Goal: Navigation & Orientation: Find specific page/section

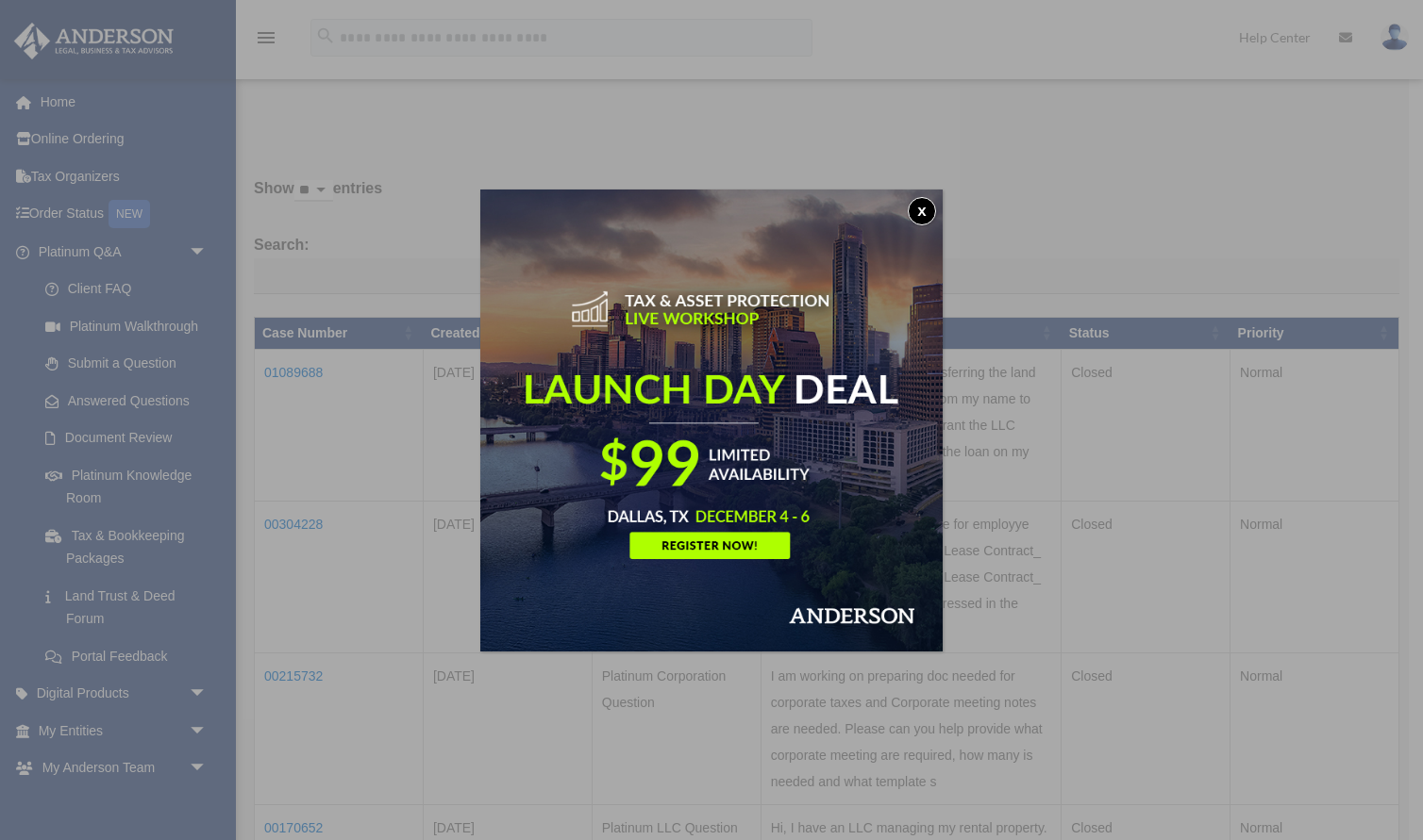
click at [918, 207] on button "x" at bounding box center [921, 211] width 28 height 28
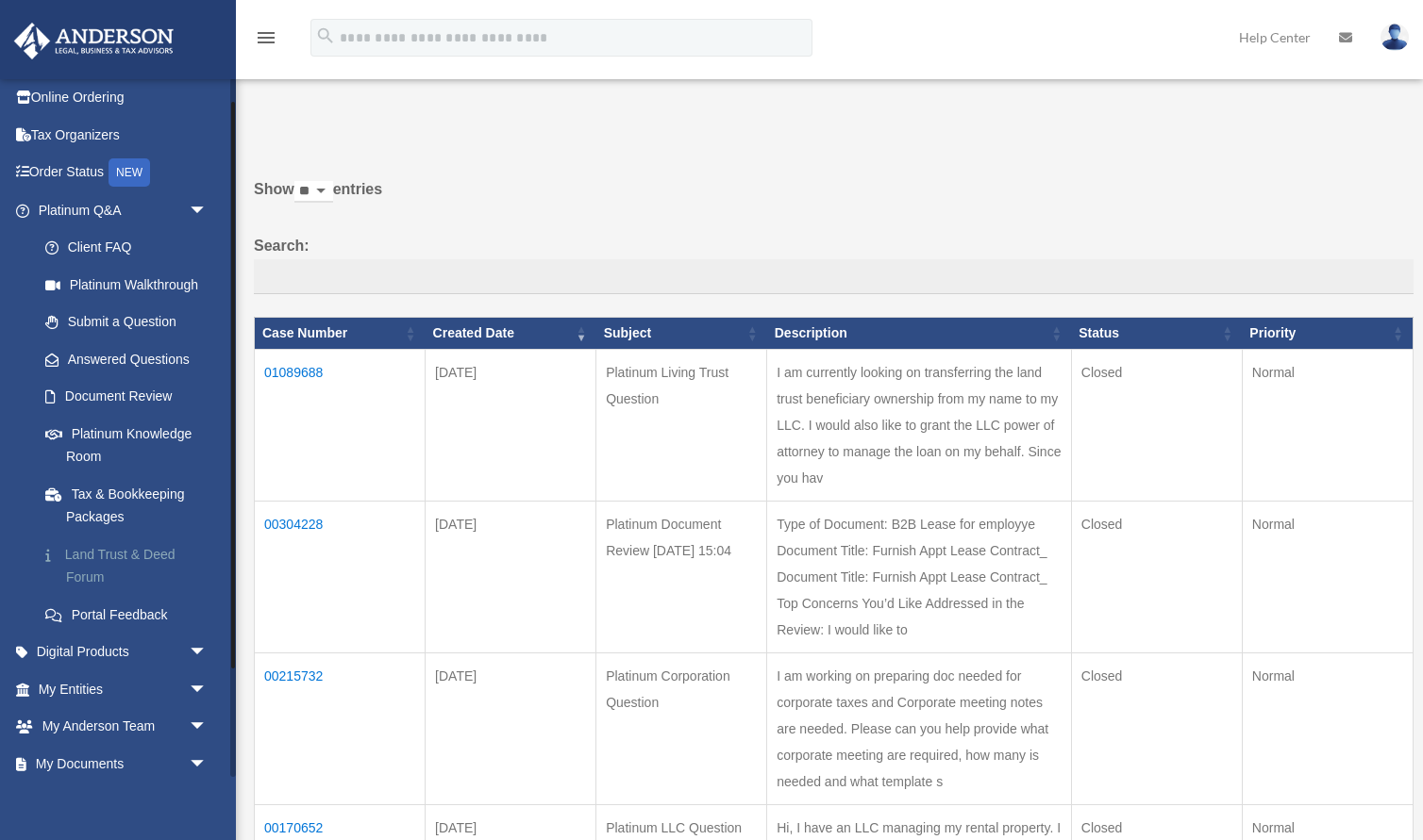
scroll to position [46, 0]
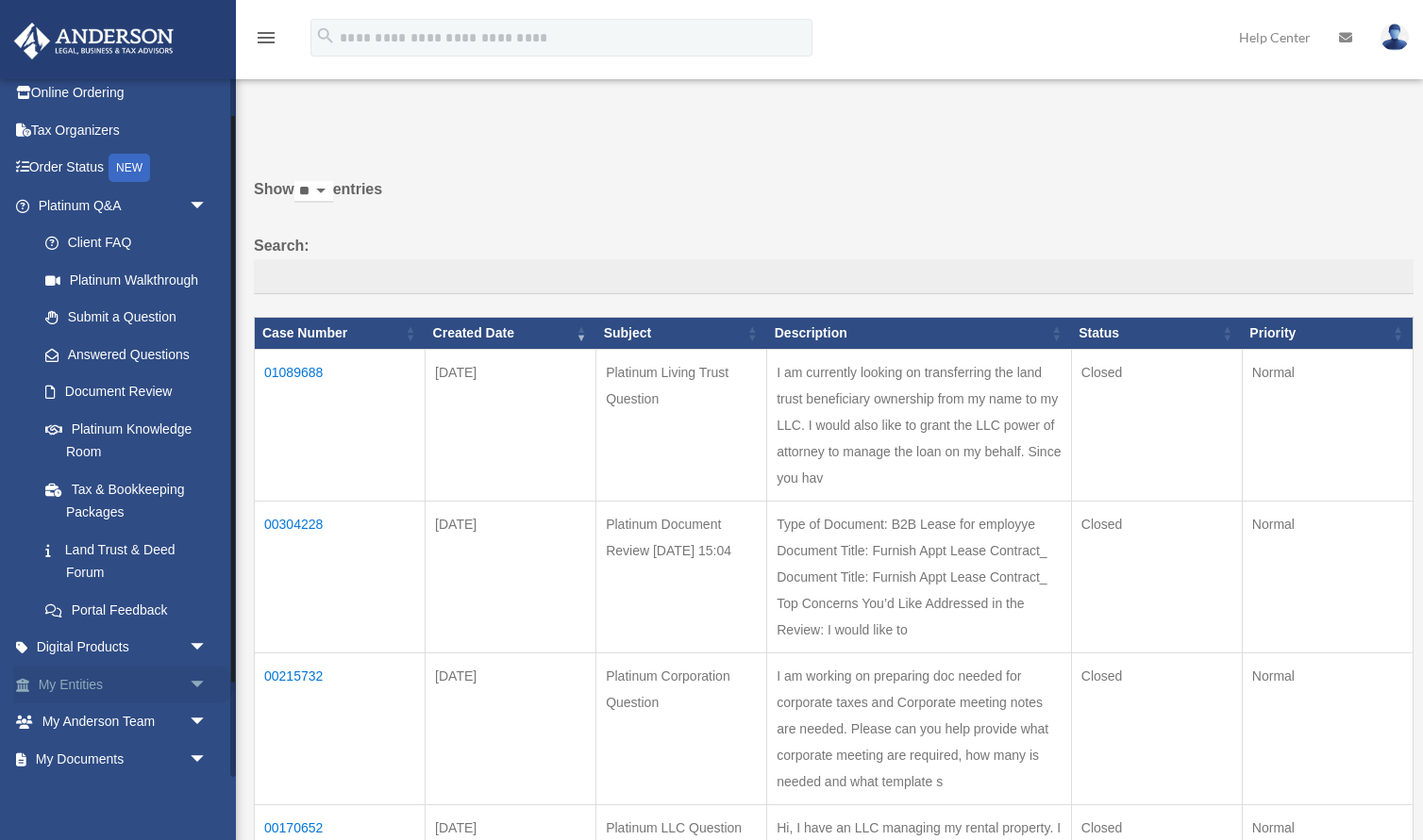
click at [115, 681] on link "My Entities arrow_drop_down" at bounding box center [124, 684] width 223 height 38
click at [194, 682] on span "arrow_drop_down" at bounding box center [207, 685] width 38 height 39
click at [123, 722] on link "Overview" at bounding box center [130, 722] width 209 height 38
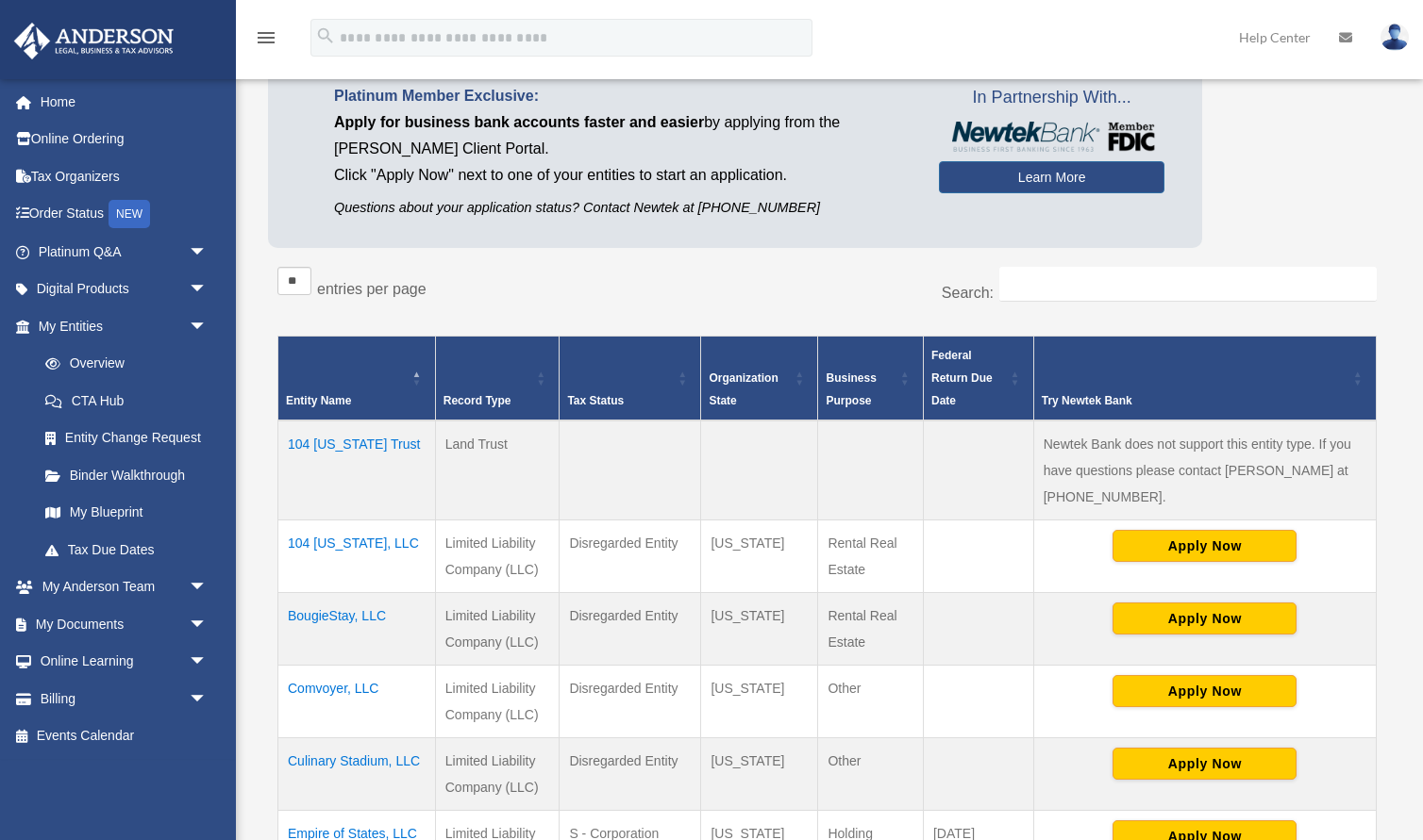
scroll to position [140, 0]
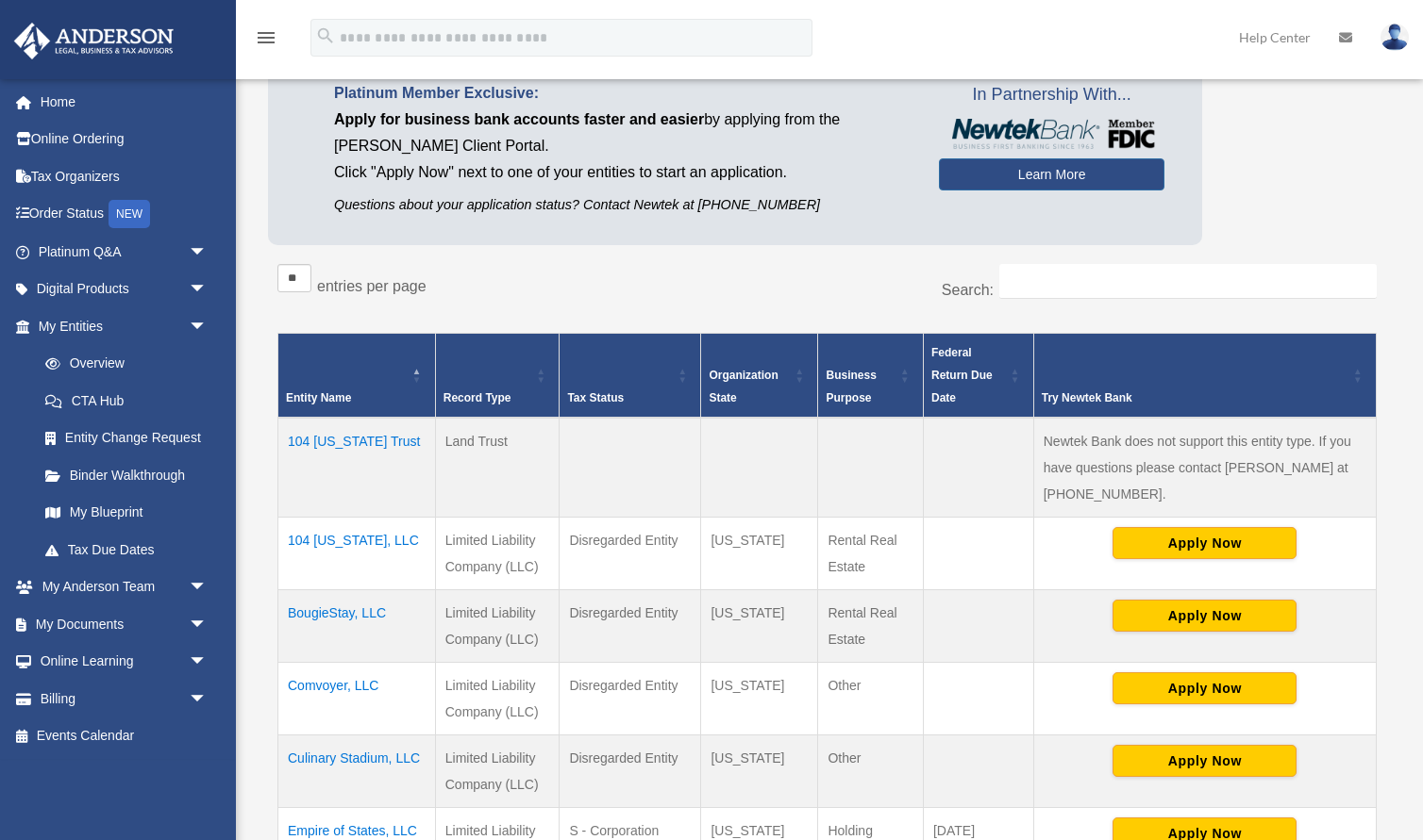
click at [351, 518] on td "104 [US_STATE], LLC" at bounding box center [357, 554] width 158 height 72
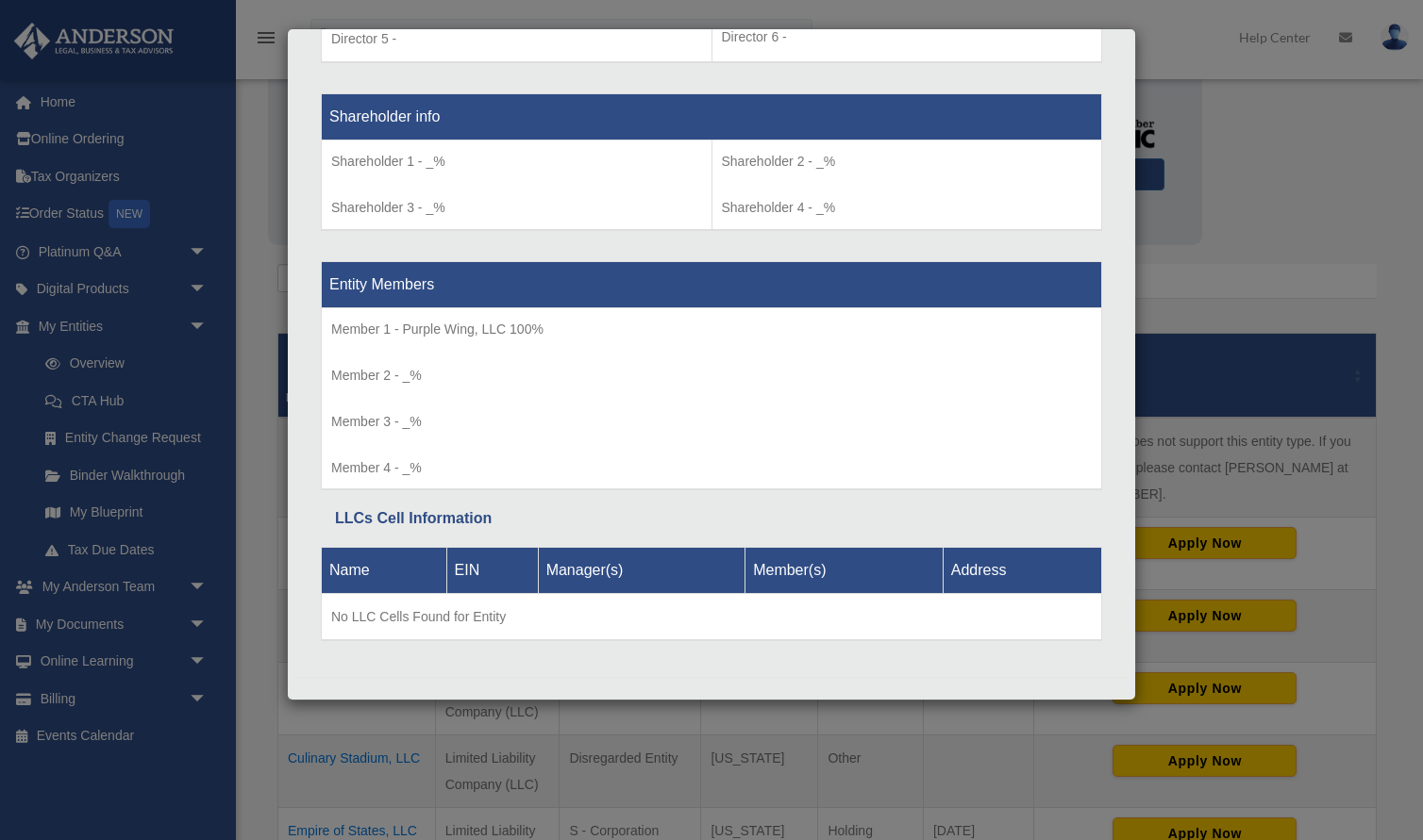
scroll to position [1556, 0]
